Goal: Task Accomplishment & Management: Complete application form

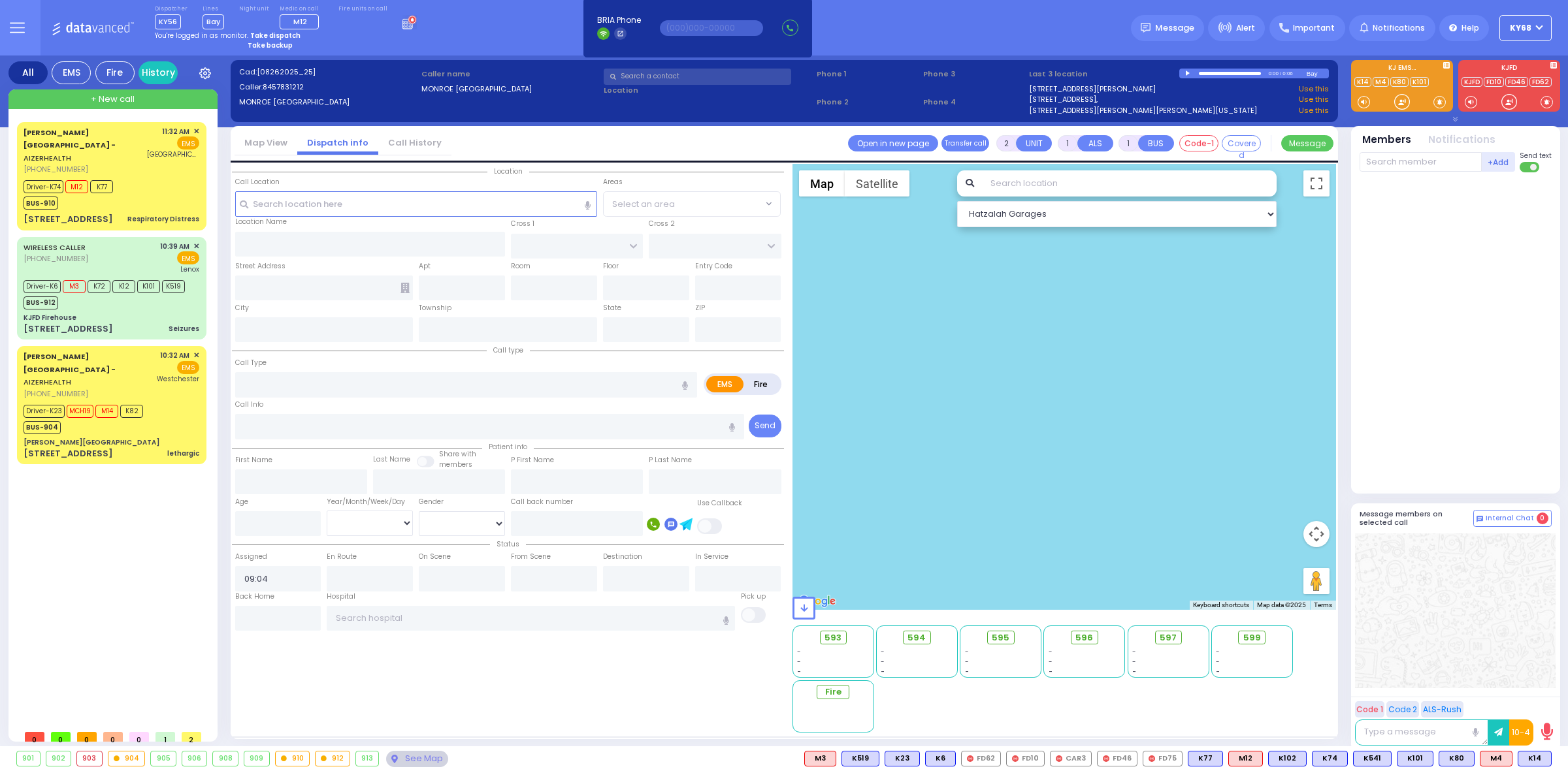
select select
click at [86, 405] on span "MCH19" at bounding box center [80, 411] width 27 height 13
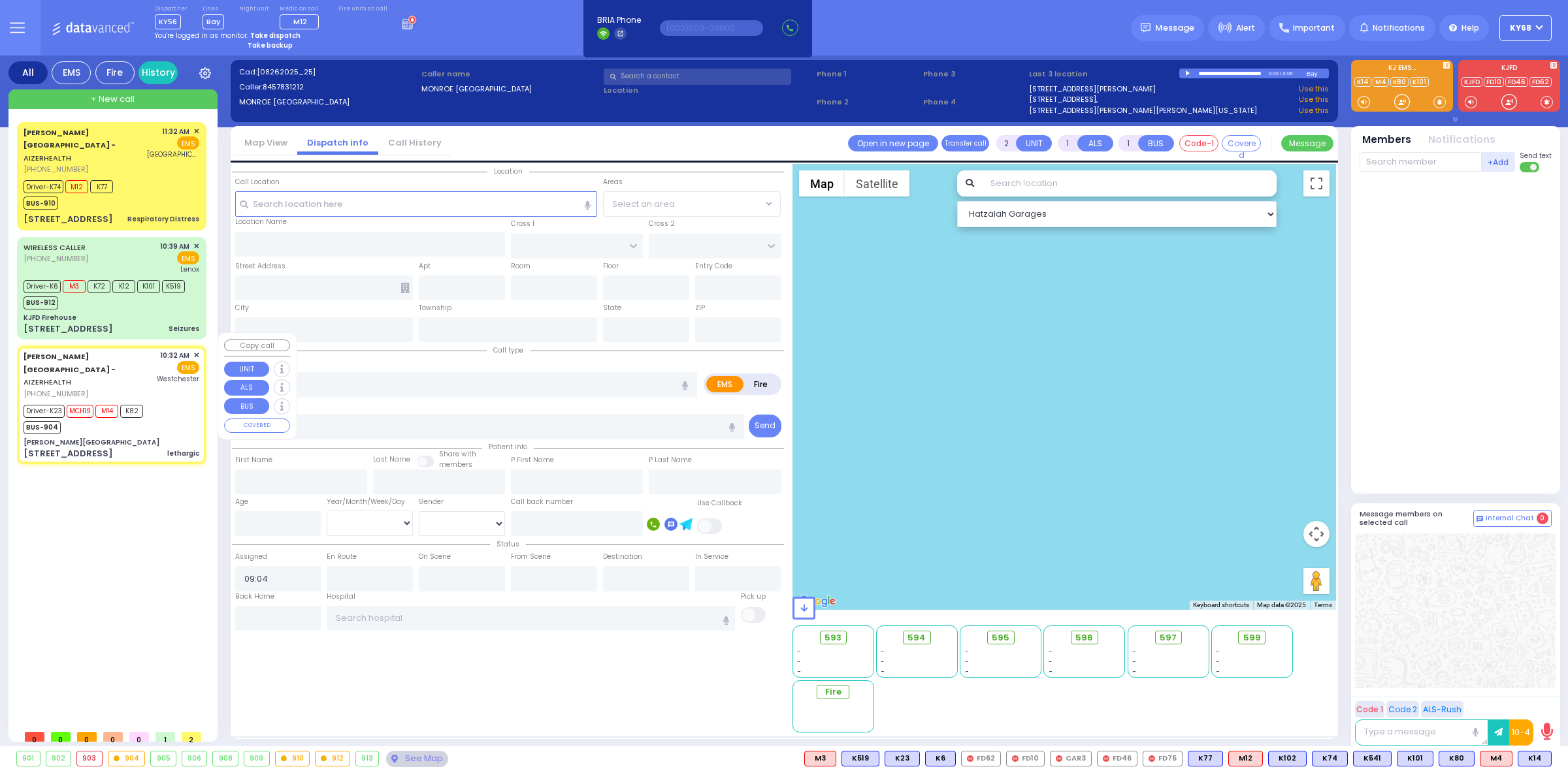
type input "6"
select select
type input "lethargic"
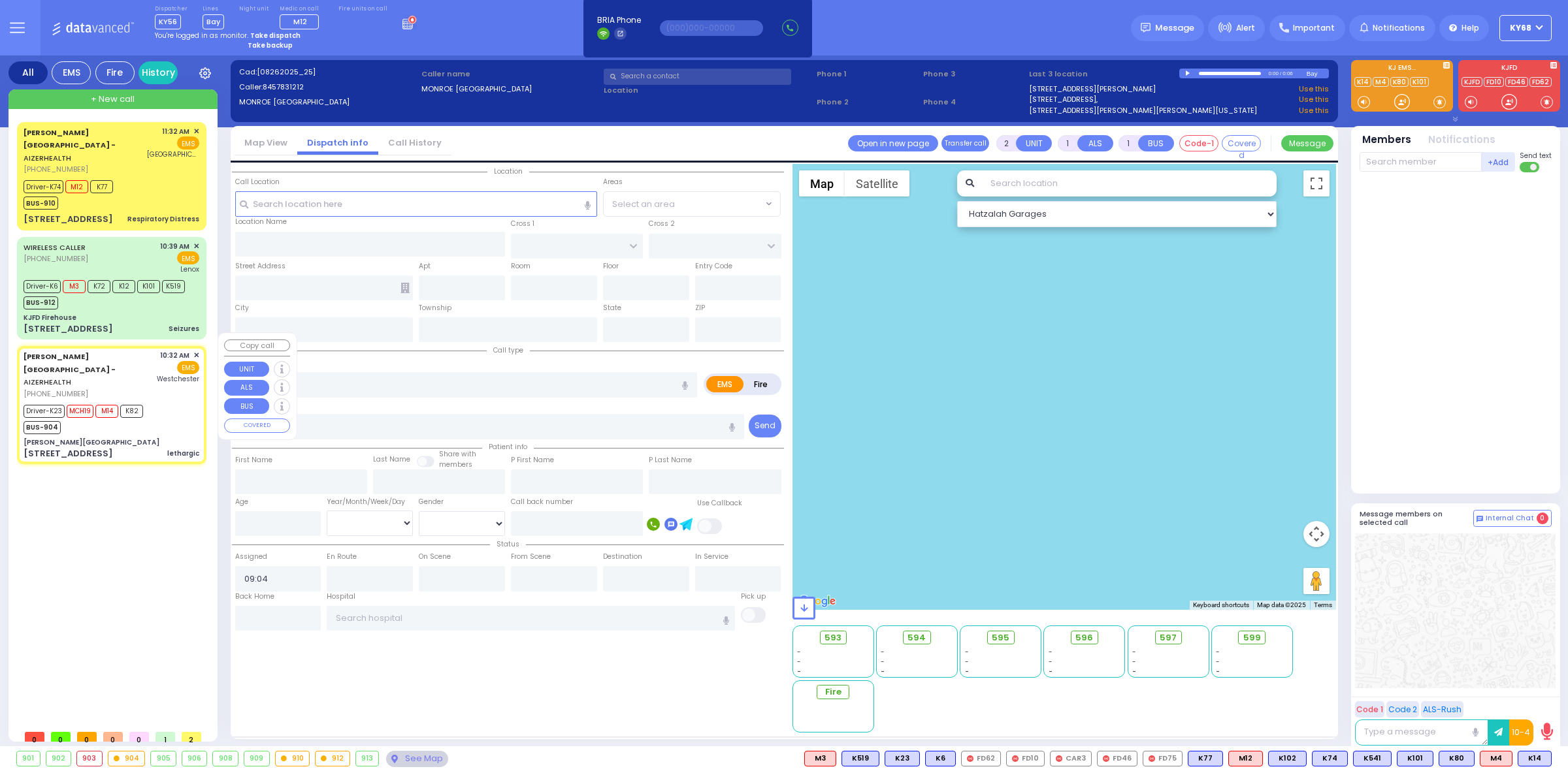
radio input "true"
type input "Wolf"
type input "Weinstock"
type input "13"
select select "Year"
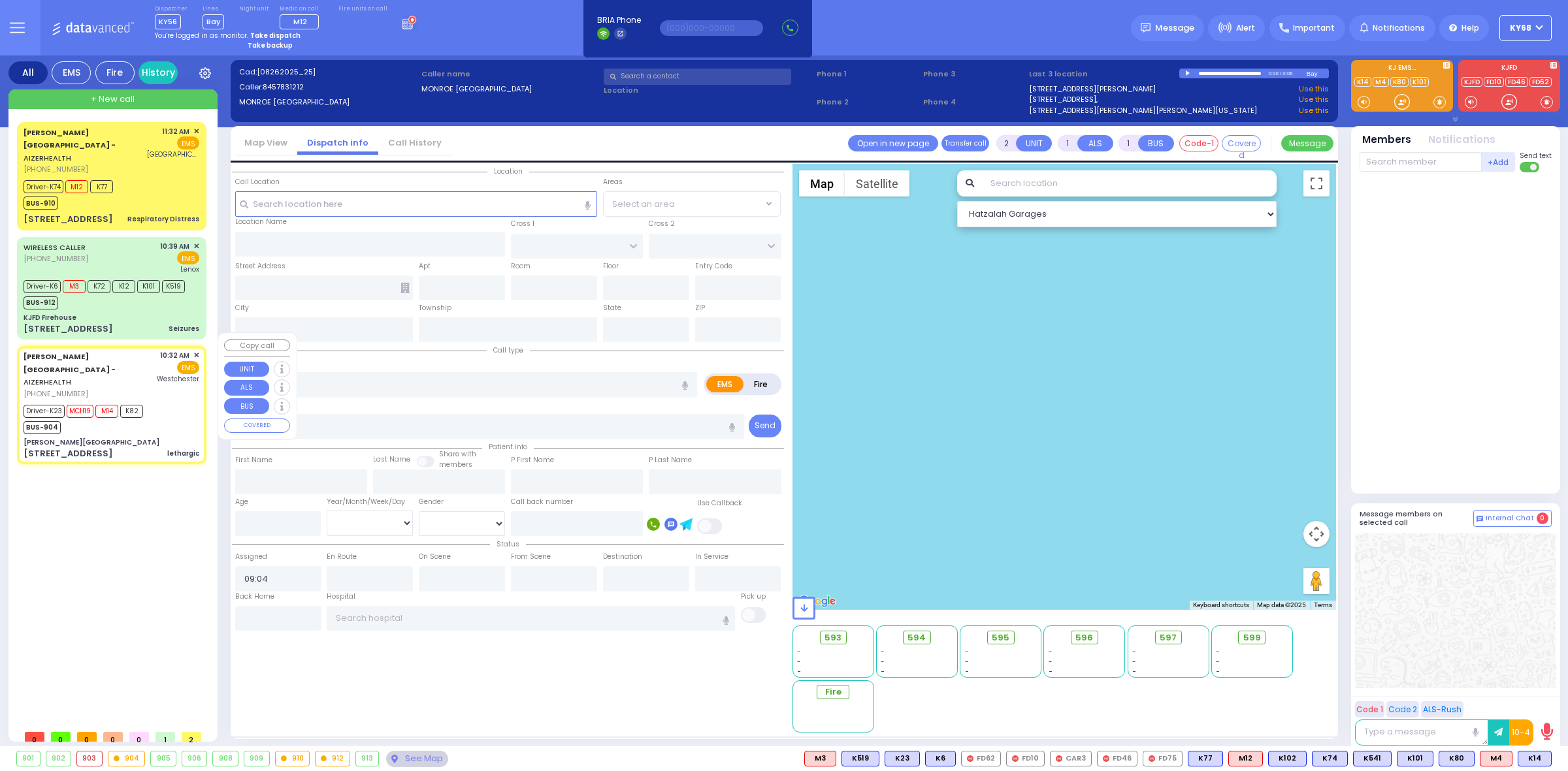
select select "[DEMOGRAPHIC_DATA]"
type input "10:32"
type input "10:38"
type input "10:40"
type input "11:14"
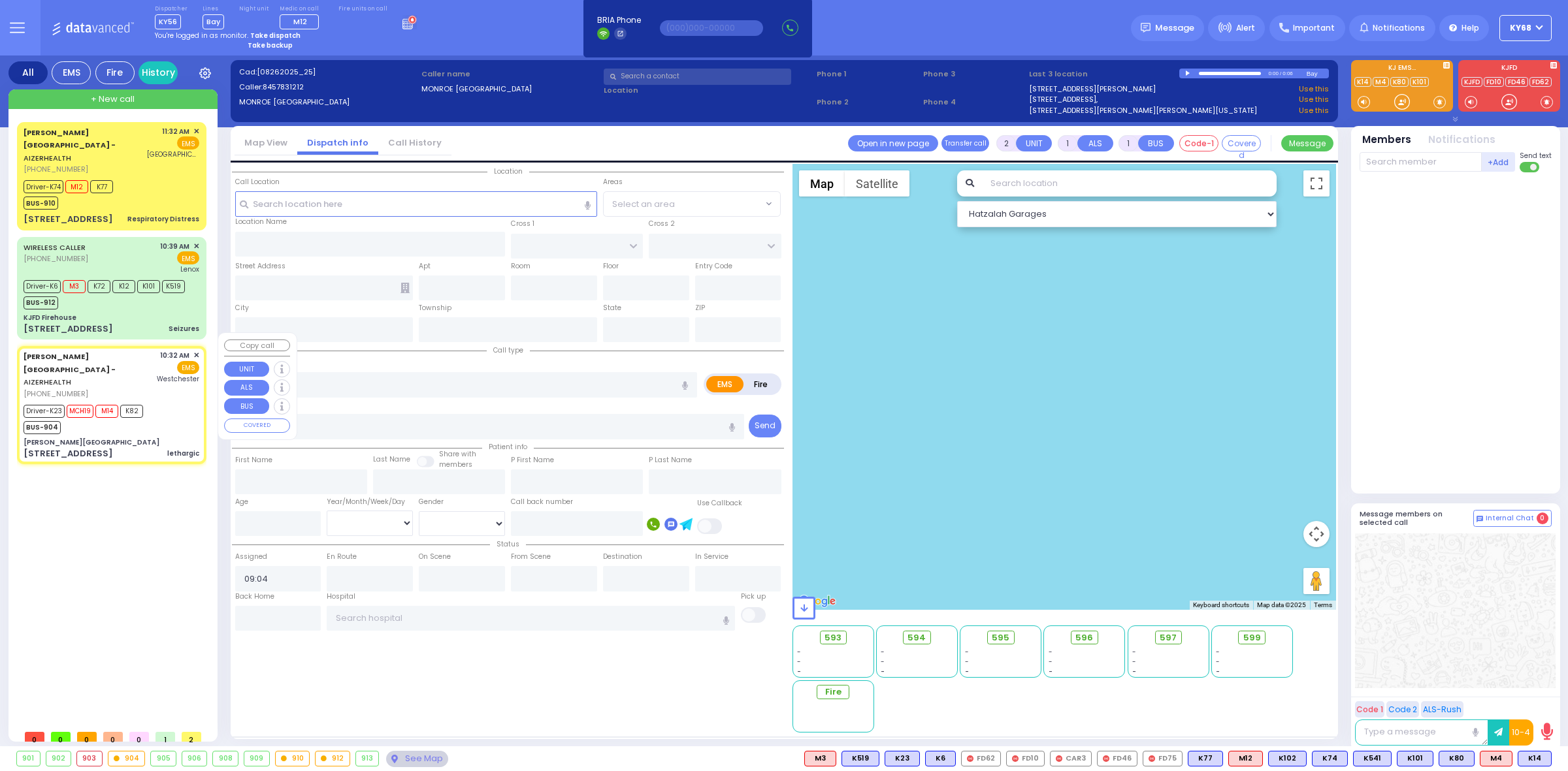
type input "11:48"
type input "12:10"
type input "[GEOGRAPHIC_DATA]-[PERSON_NAME][GEOGRAPHIC_DATA]"
type input "[PERSON_NAME][GEOGRAPHIC_DATA]"
type input "[PERSON_NAME] DR"
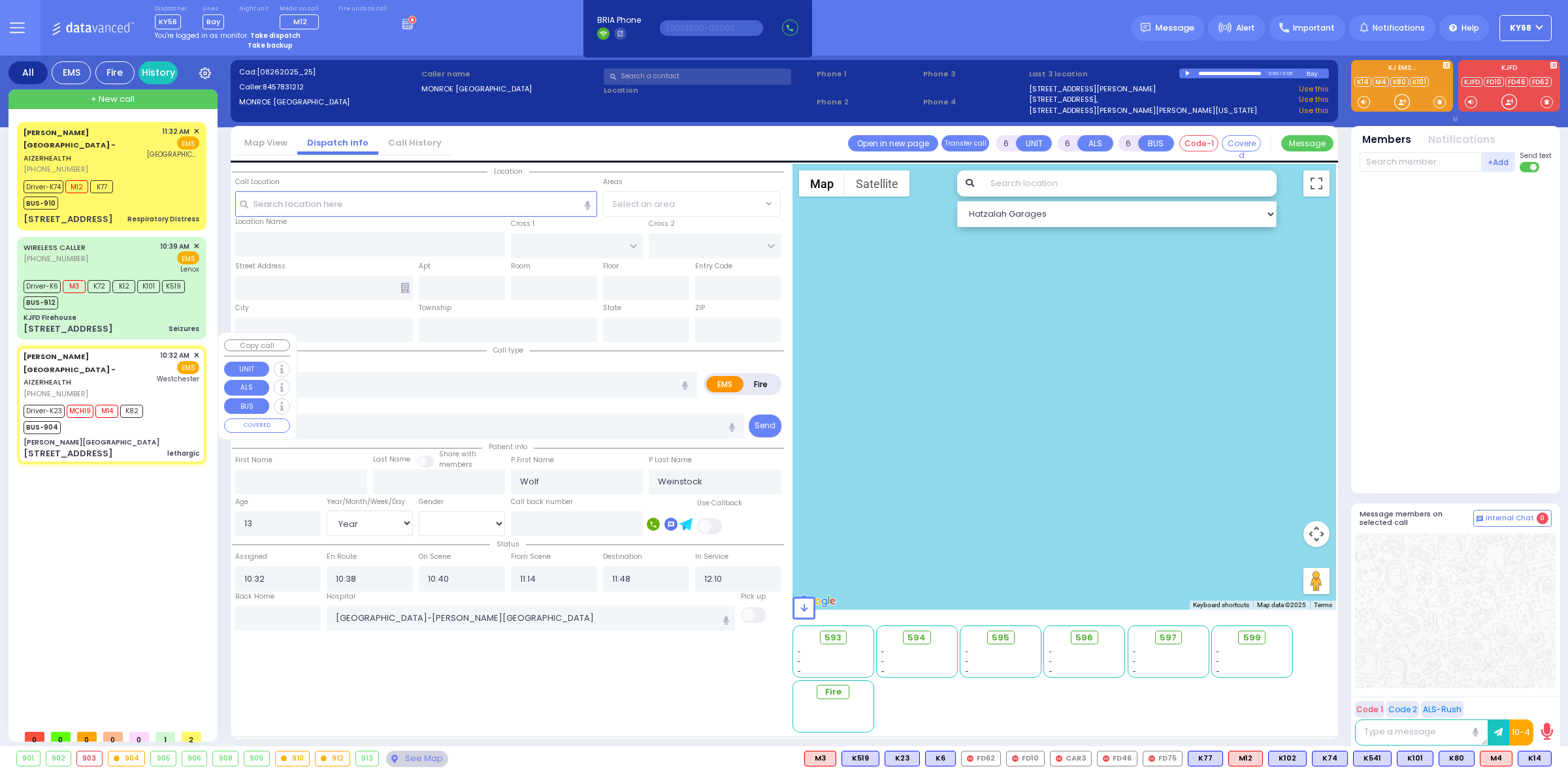
type input "CARTER LN"
type input "[STREET_ADDRESS]"
type input "[PERSON_NAME]"
type input "[US_STATE]"
type input "10950"
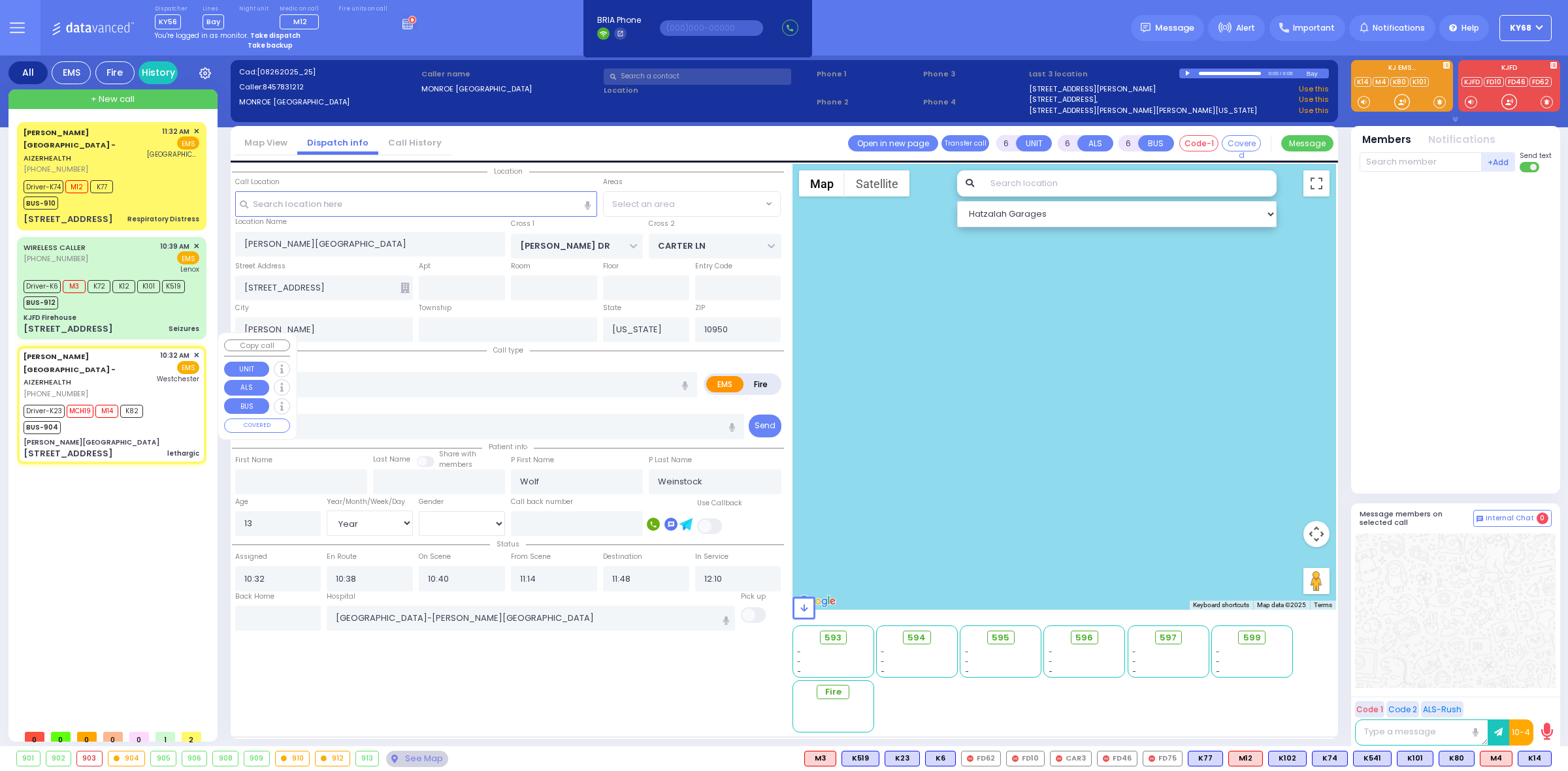
select select "Hatzalah Garages"
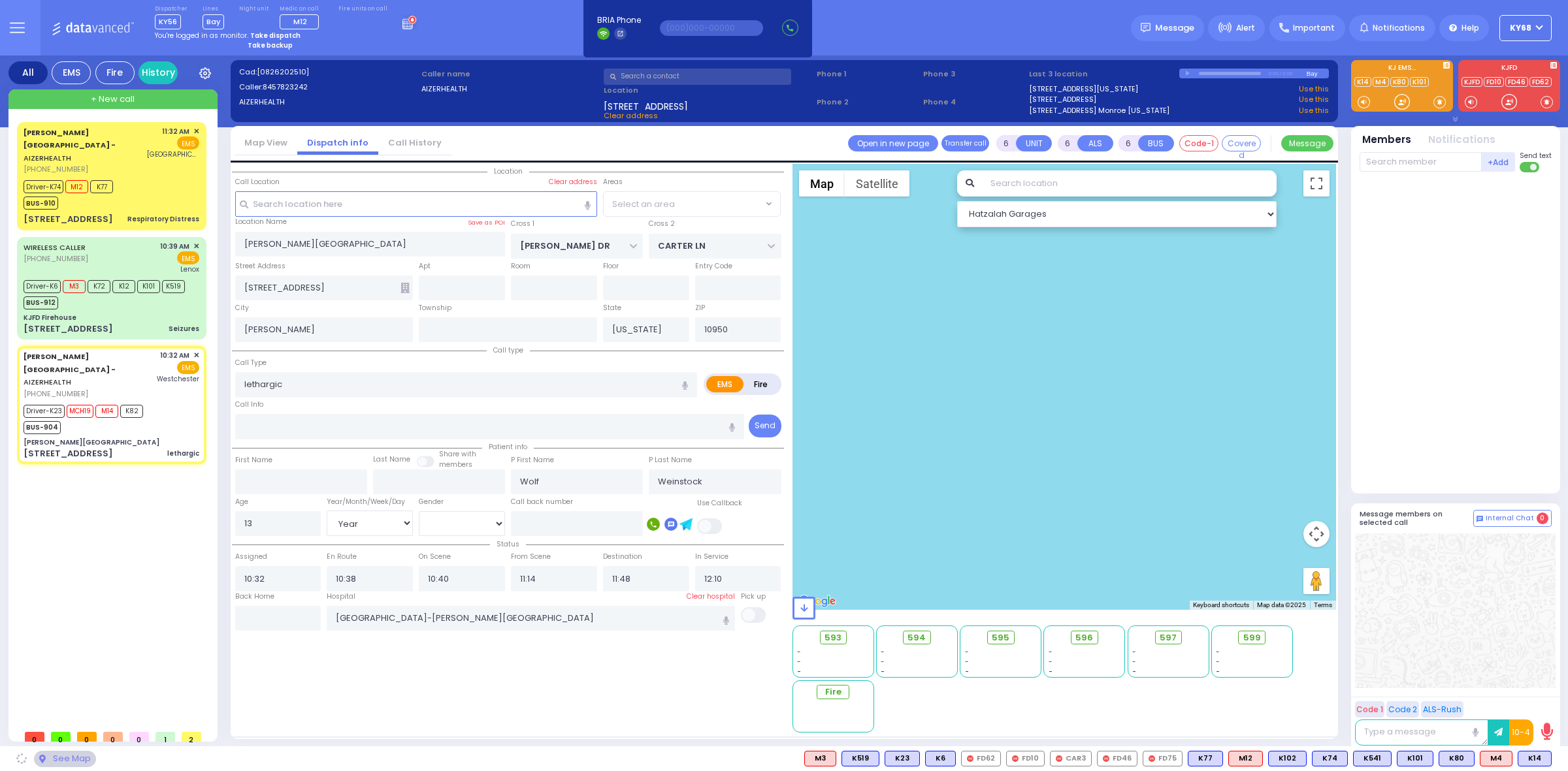
select select "SECTION 2"
